Goal: Find specific page/section: Find specific page/section

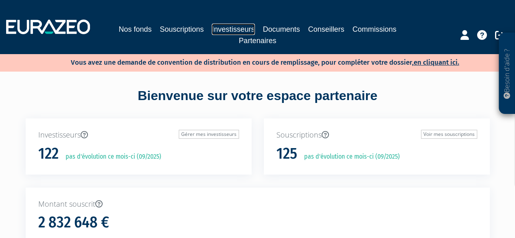
click at [224, 31] on link "Investisseurs" at bounding box center [233, 29] width 43 height 11
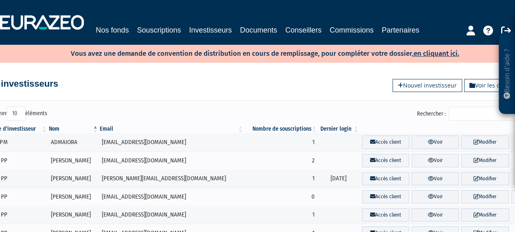
click at [479, 114] on input "Rechercher :" at bounding box center [487, 114] width 77 height 14
click at [148, 28] on link "Souscriptions" at bounding box center [159, 29] width 44 height 11
click at [144, 33] on link "Souscriptions" at bounding box center [159, 29] width 44 height 11
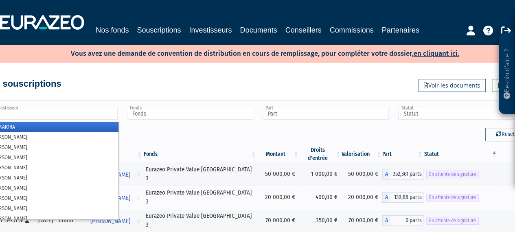
click at [71, 114] on input "text" at bounding box center [54, 114] width 126 height 12
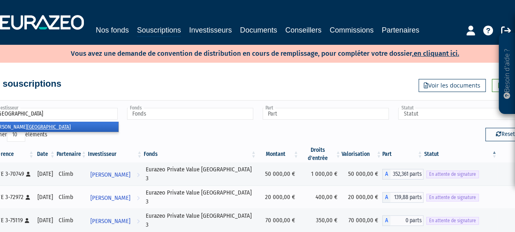
type input "colombo"
click at [46, 127] on li "Philippe Colombo" at bounding box center [54, 127] width 129 height 10
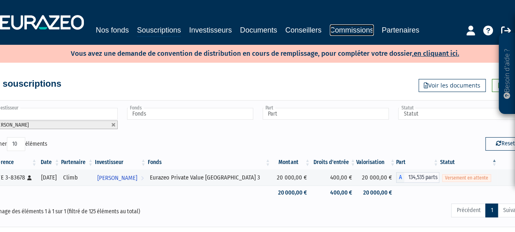
click at [348, 28] on link "Commissions" at bounding box center [352, 29] width 44 height 11
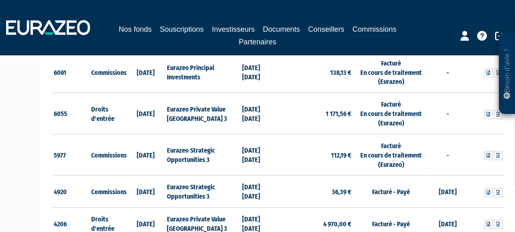
scroll to position [326, 0]
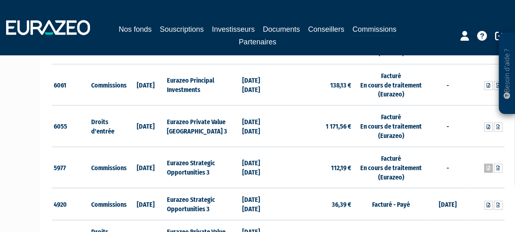
click at [489, 167] on icon at bounding box center [489, 168] width 4 height 5
click at [489, 125] on icon at bounding box center [489, 127] width 4 height 5
click at [500, 126] on icon at bounding box center [499, 127] width 4 height 5
